Goal: Task Accomplishment & Management: Manage account settings

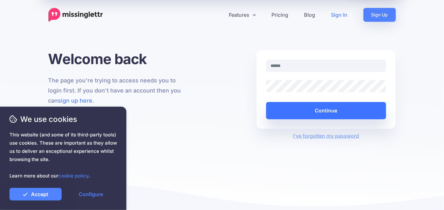
type input "**********"
click at [304, 112] on button "Continue" at bounding box center [326, 110] width 120 height 17
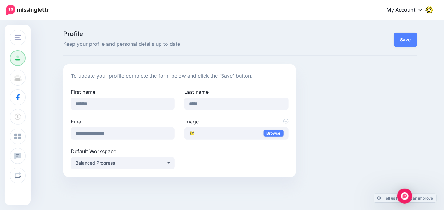
click at [156, 35] on span "Profile" at bounding box center [179, 34] width 233 height 6
